Goal: Book appointment/travel/reservation

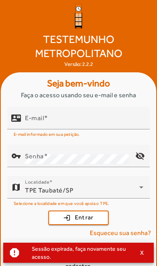
click at [112, 129] on div "E-mail" at bounding box center [84, 117] width 118 height 23
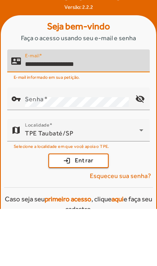
type input "**********"
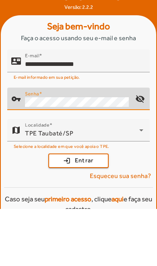
scroll to position [5, 0]
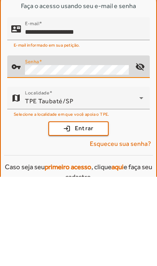
click at [102, 208] on span "submit" at bounding box center [78, 217] width 59 height 19
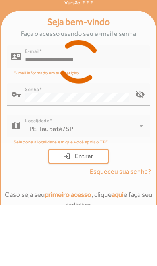
scroll to position [33, 0]
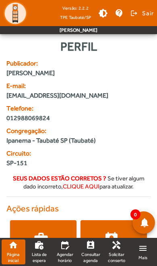
click at [69, 255] on span "Agendar horário" at bounding box center [64, 257] width 17 height 12
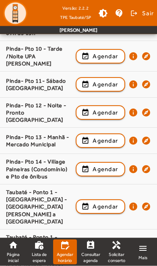
scroll to position [717, 0]
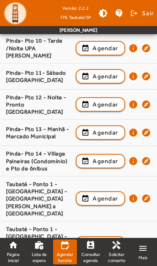
click at [109, 194] on span "Agendar" at bounding box center [104, 199] width 25 height 10
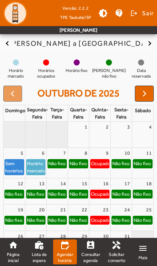
scroll to position [94, 0]
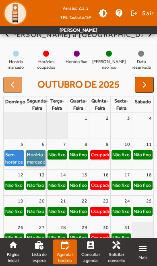
click at [33, 150] on link "Horário marcado" at bounding box center [35, 158] width 19 height 16
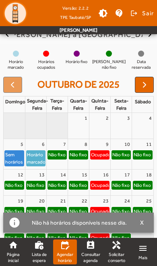
click at [120, 228] on div "Não há horários disponíveis nesse dia." at bounding box center [78, 222] width 106 height 11
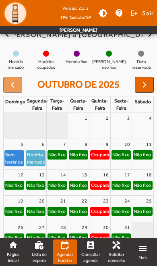
click at [91, 264] on link "perm_contact_calendar Consultar agenda" at bounding box center [91, 251] width 24 height 25
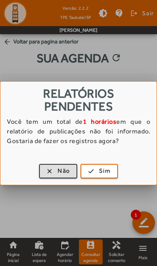
click at [110, 172] on span "Sim" at bounding box center [105, 170] width 12 height 9
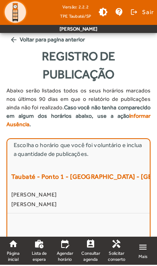
scroll to position [2, 0]
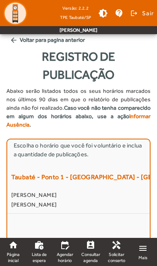
click at [120, 188] on div "Taubaté - Ponto 1 - [GEOGRAPHIC_DATA] - [GEOGRAPHIC_DATA][PERSON_NAME] a Shoebi…" at bounding box center [78, 188] width 134 height 42
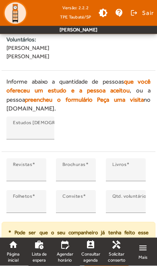
scroll to position [330, 0]
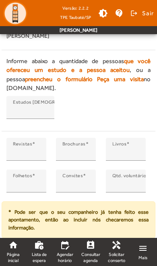
click at [113, 247] on span "Incluir" at bounding box center [111, 251] width 19 height 9
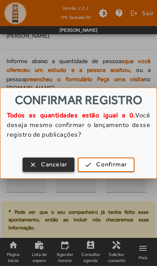
click at [123, 163] on span "Confirmar" at bounding box center [111, 164] width 31 height 9
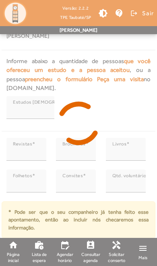
scroll to position [34, 0]
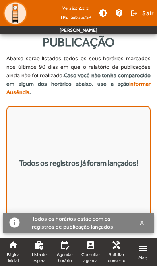
click at [91, 253] on span "Consultar agenda" at bounding box center [90, 257] width 19 height 12
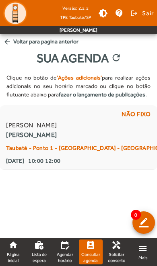
click at [67, 251] on link "edit_calendar Agendar horário" at bounding box center [65, 251] width 24 height 25
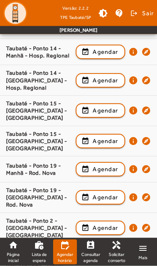
scroll to position [1172, 0]
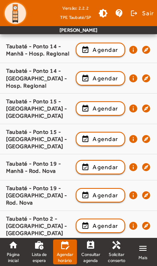
click at [111, 221] on span "Agendar" at bounding box center [104, 226] width 25 height 10
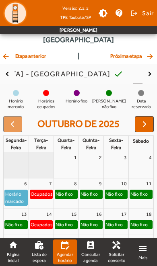
scroll to position [0, 0]
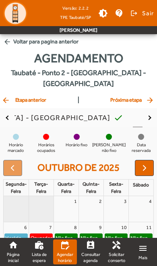
click at [6, 46] on span "arrow_back Voltar para pagina anterior" at bounding box center [78, 41] width 157 height 15
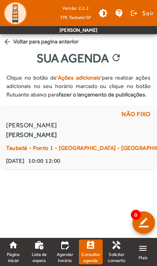
click at [10, 48] on span "arrow_back Voltar para pagina anterior" at bounding box center [78, 41] width 157 height 15
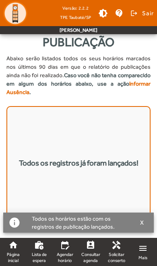
click at [68, 251] on link "edit_calendar Agendar horário" at bounding box center [65, 251] width 24 height 25
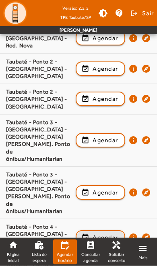
scroll to position [1330, 0]
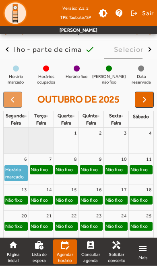
scroll to position [79, 0]
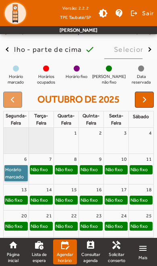
click at [16, 165] on link "Horário marcado" at bounding box center [15, 173] width 23 height 16
click at [18, 165] on link "Horário marcado" at bounding box center [15, 173] width 23 height 16
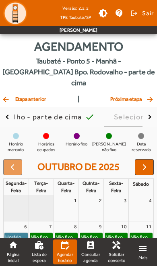
scroll to position [0, 0]
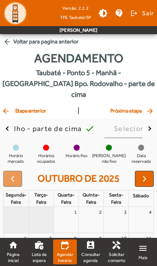
click at [7, 45] on mat-icon "arrow_back" at bounding box center [7, 42] width 8 height 8
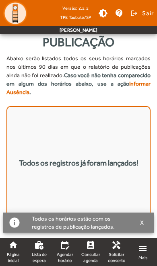
click at [96, 248] on link "perm_contact_calendar Consultar agenda" at bounding box center [91, 251] width 24 height 25
